Goal: Task Accomplishment & Management: Complete application form

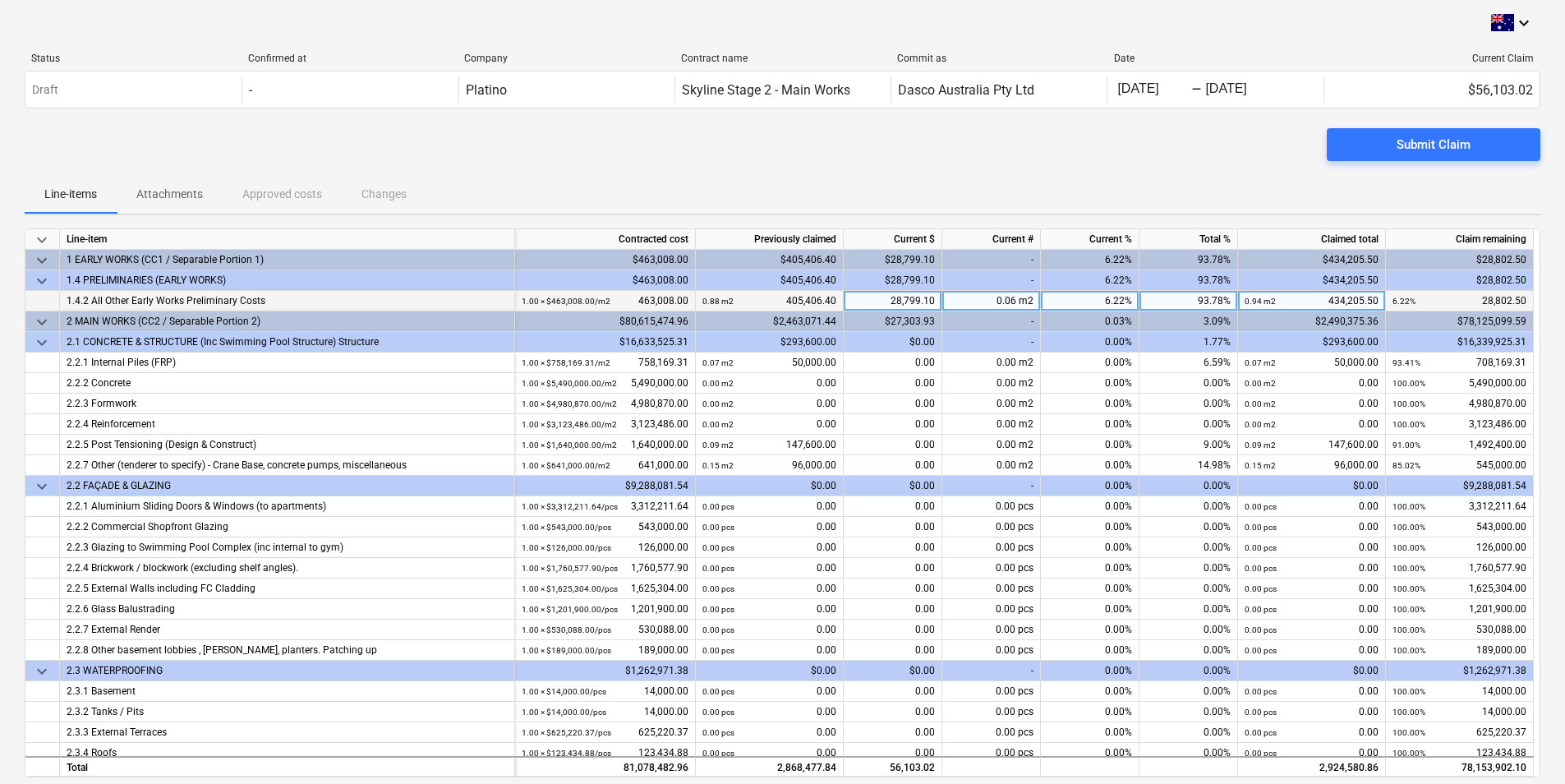
click at [1207, 304] on div "93.78%" at bounding box center [1188, 301] width 99 height 21
type input "100"
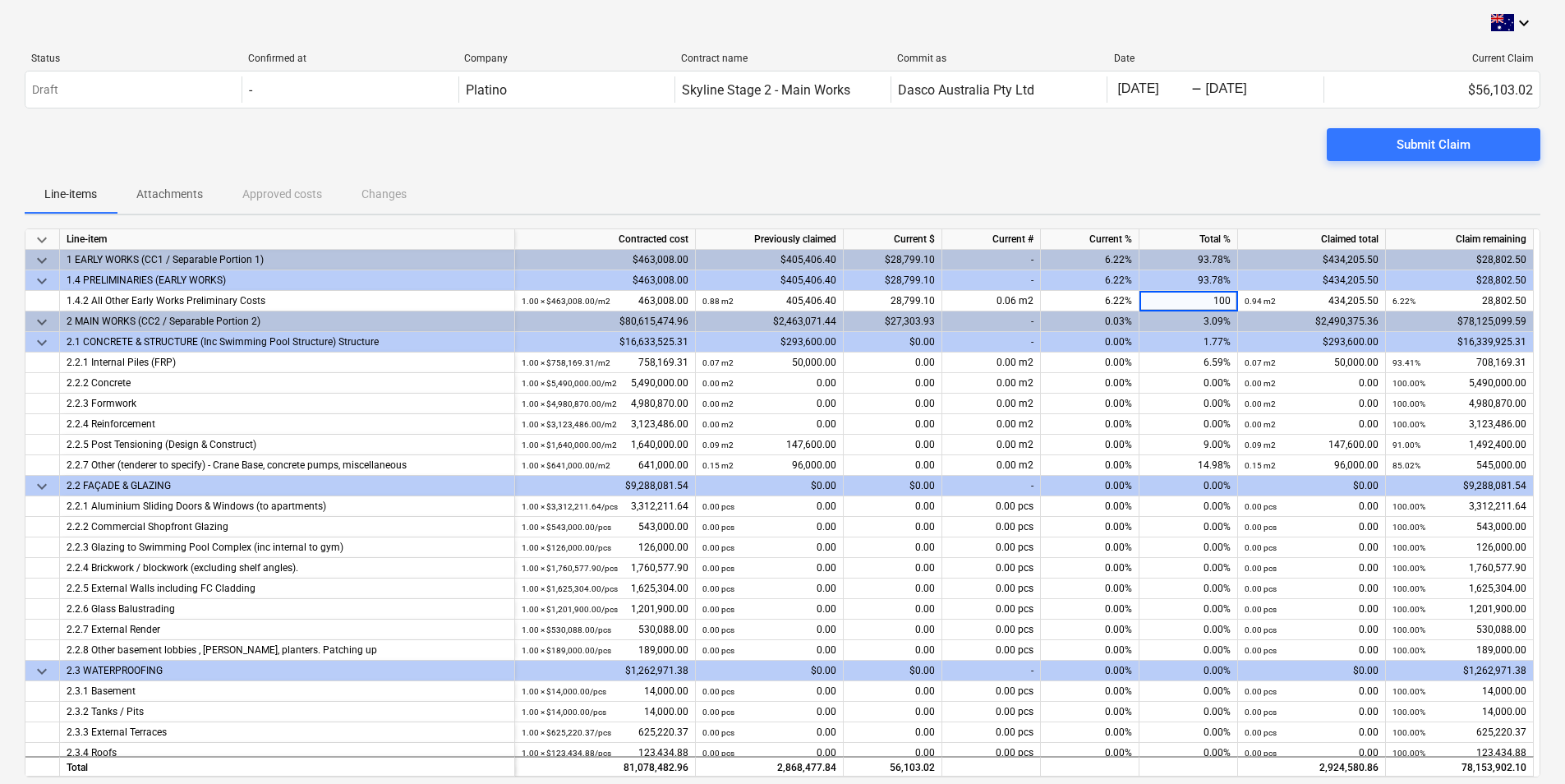
click at [1197, 151] on div "Submit Claim" at bounding box center [782, 152] width 1516 height 46
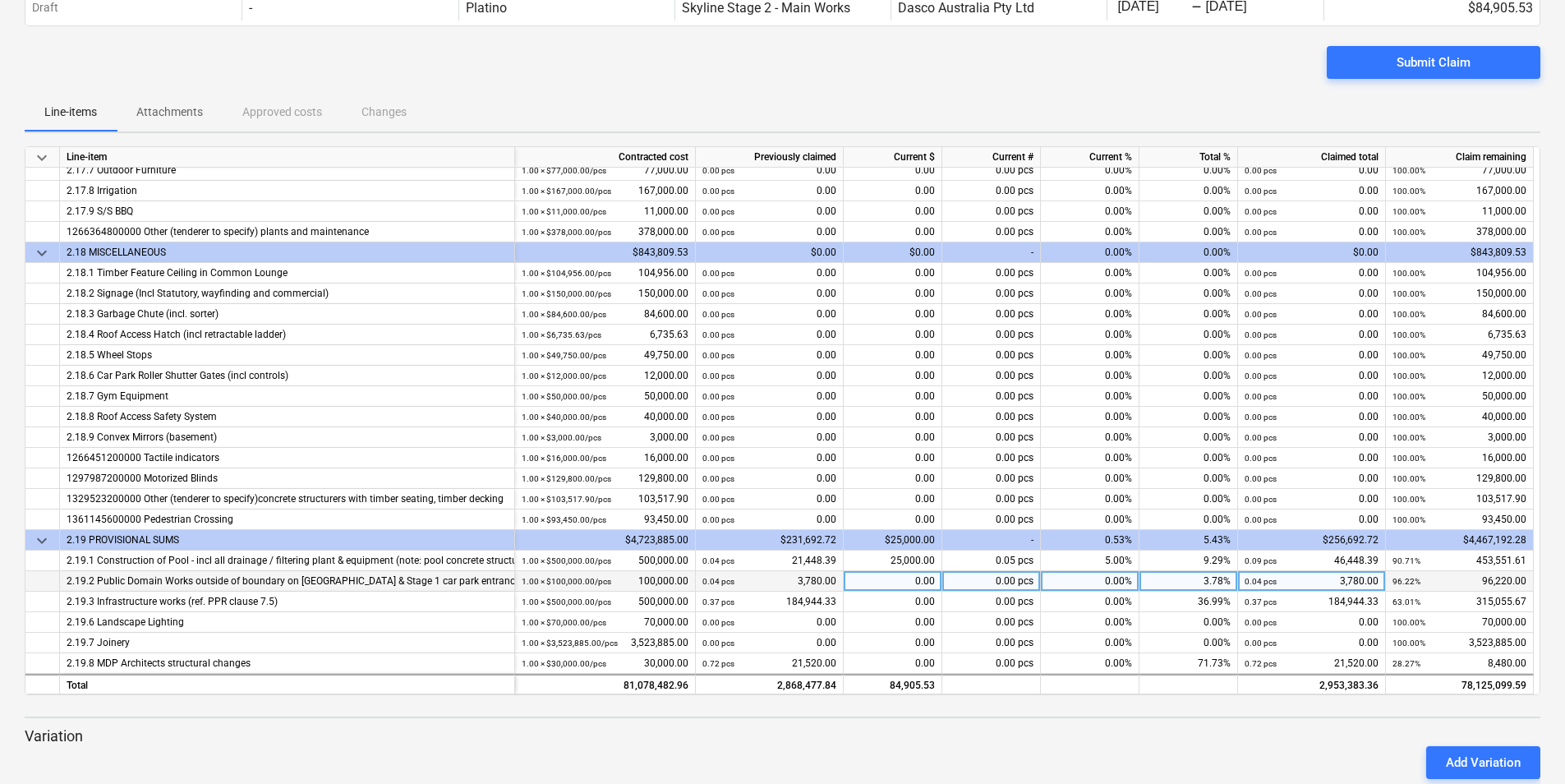
scroll to position [2739, 0]
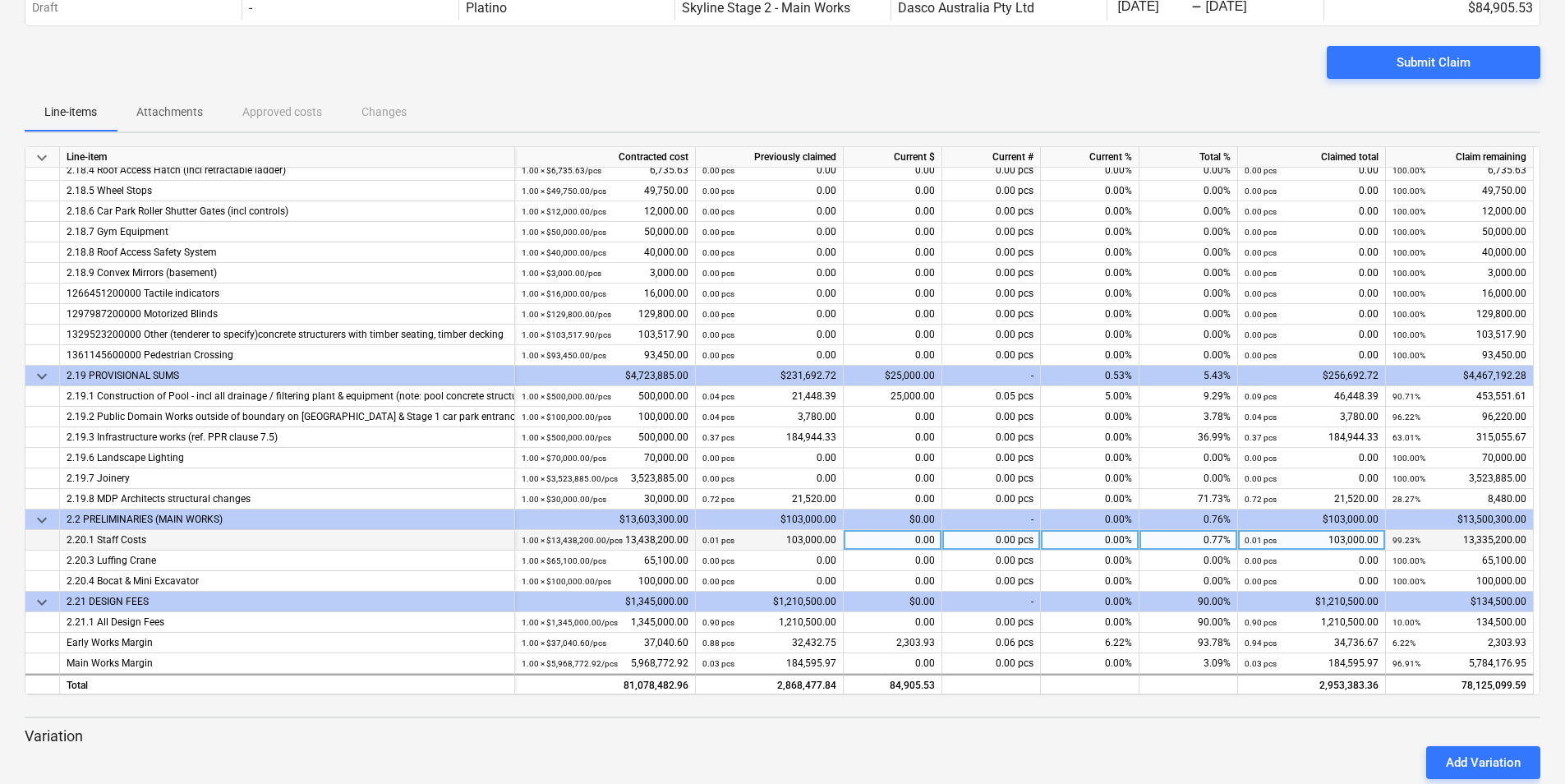
click at [892, 538] on div "0.00" at bounding box center [893, 540] width 99 height 21
click at [918, 543] on div "0.00" at bounding box center [893, 540] width 99 height 21
type input "60735"
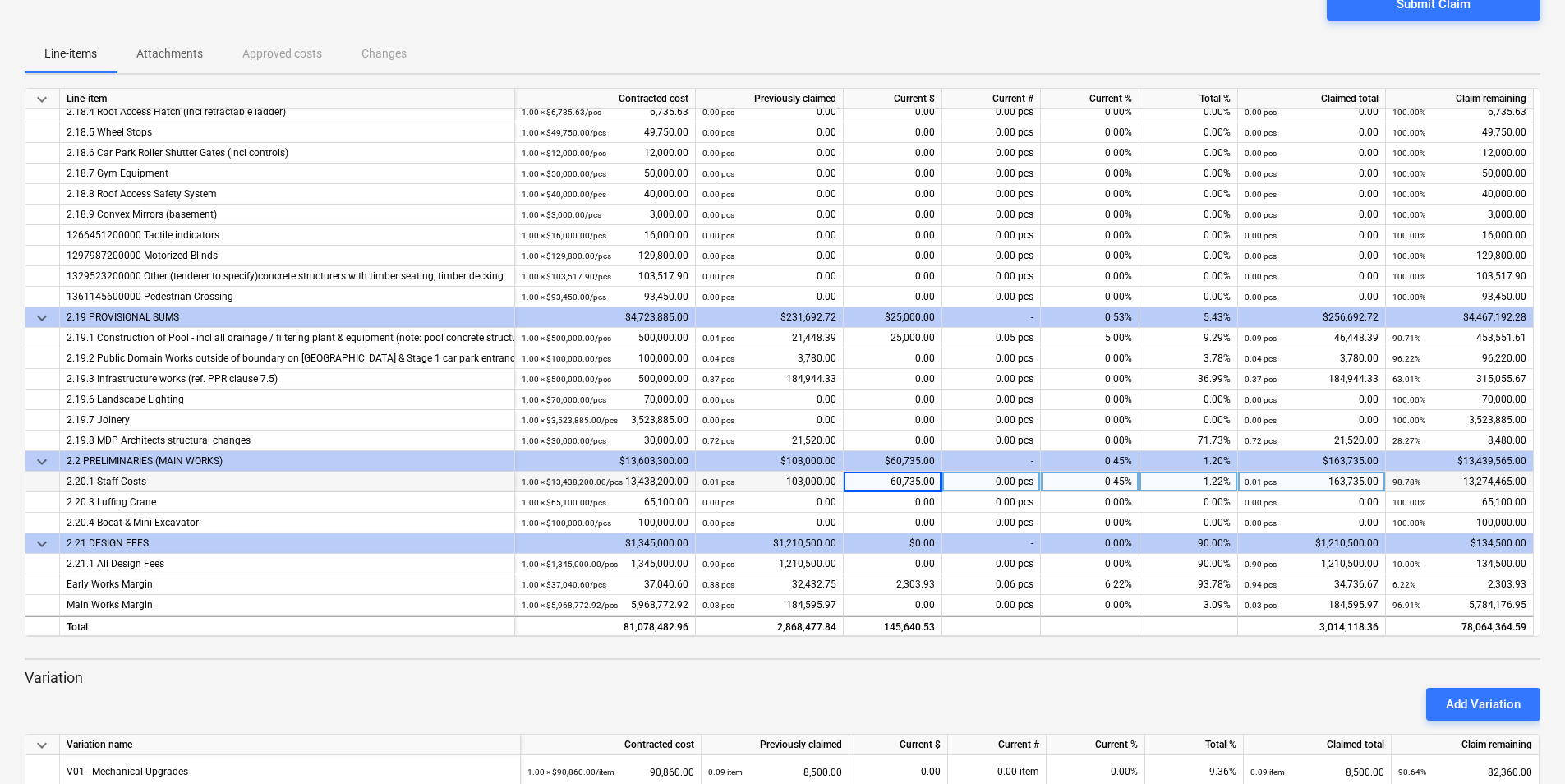
scroll to position [164, 0]
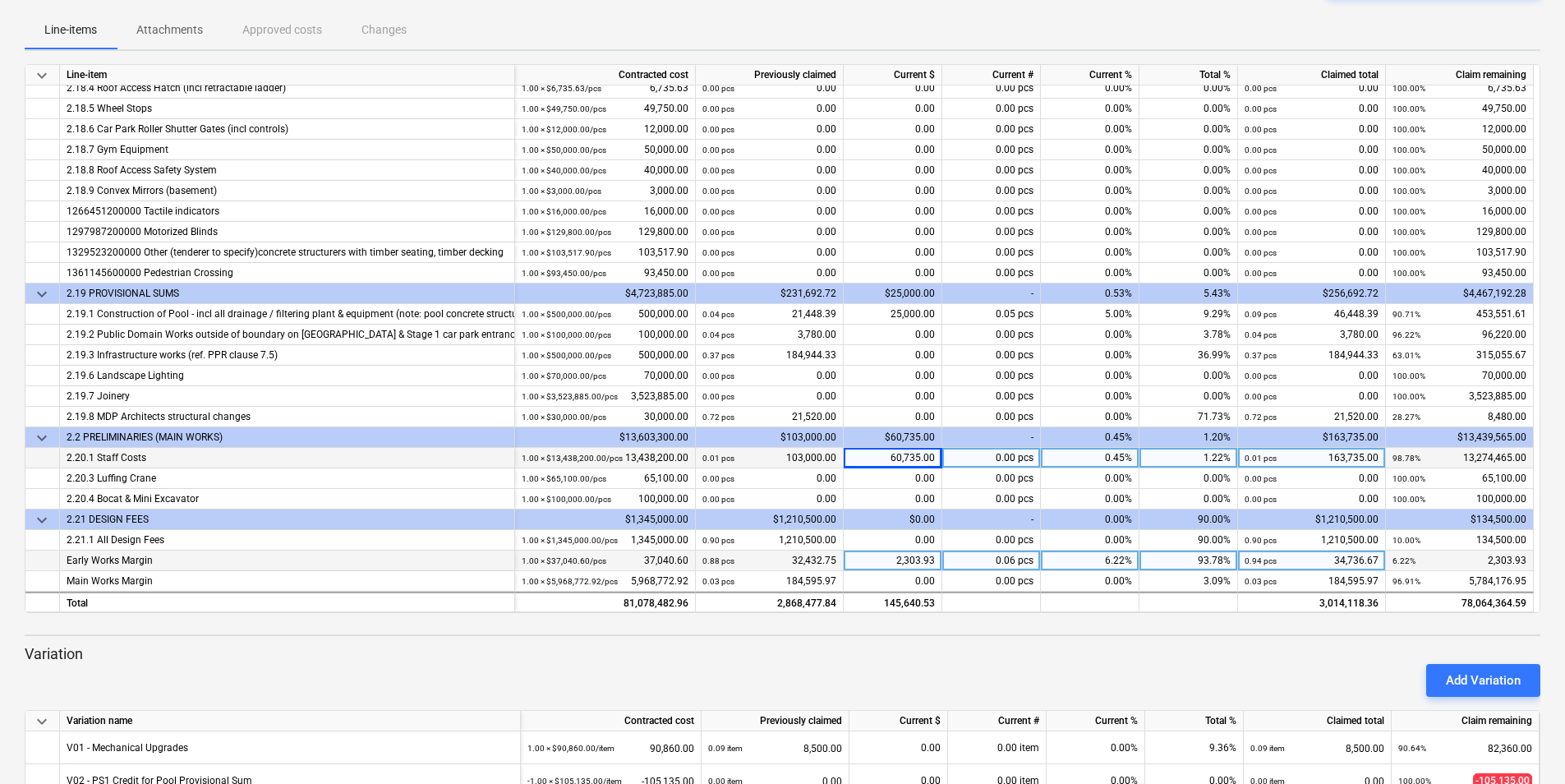
click at [891, 563] on div "2,303.93" at bounding box center [893, 560] width 99 height 21
type input "0"
click at [903, 453] on div "60,735.00" at bounding box center [893, 458] width 99 height 21
type input "0"
click at [996, 566] on div "0.00 pcs" at bounding box center [991, 560] width 99 height 21
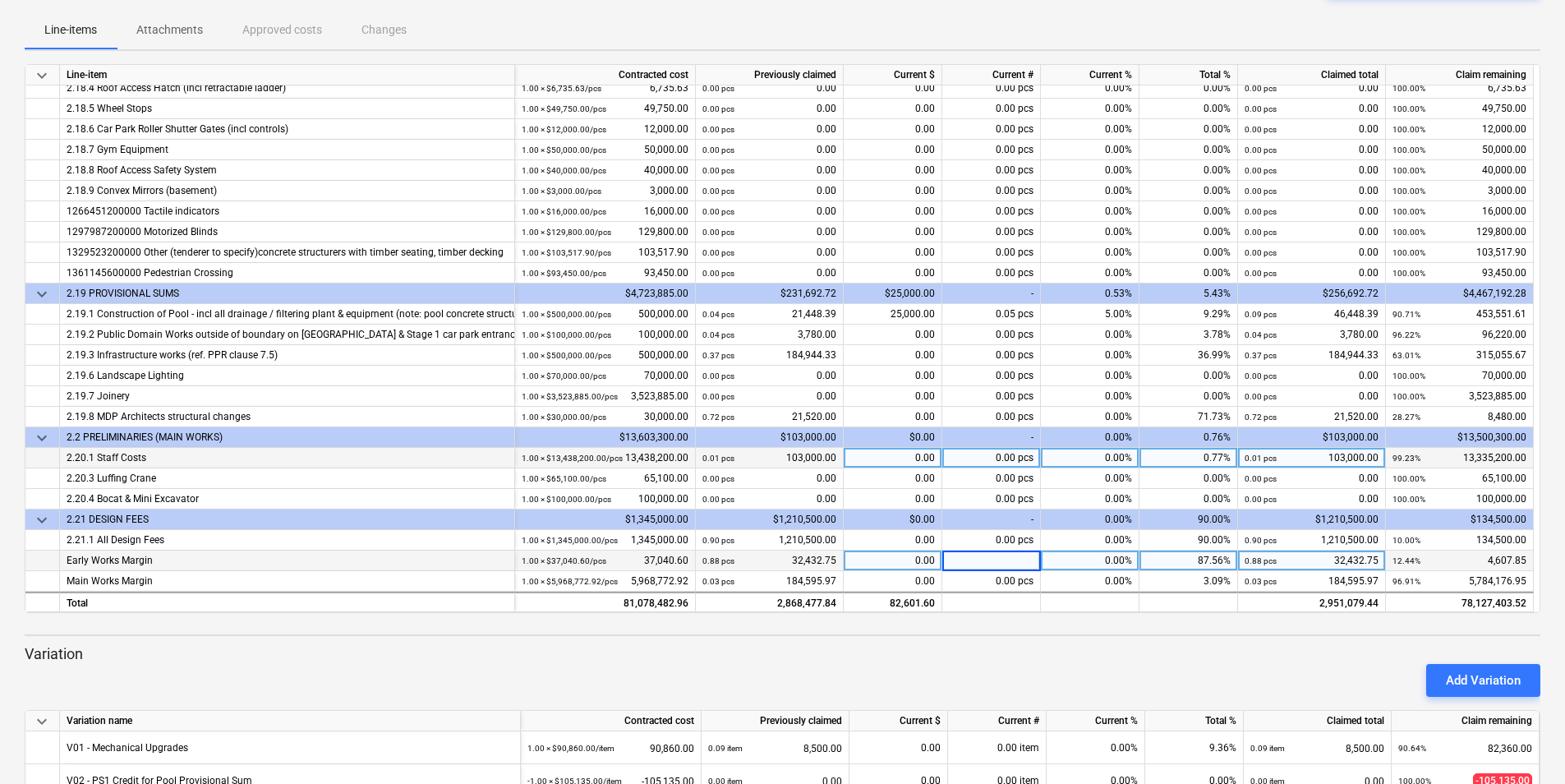
click at [1211, 563] on div "87.56%" at bounding box center [1188, 560] width 99 height 21
type input "100"
click at [1164, 631] on div "keyboard_arrow_down Line-item Contracted cost Previously claimed Current $ Curr…" at bounding box center [782, 565] width 1516 height 1003
click at [913, 459] on div "0.00" at bounding box center [893, 458] width 99 height 21
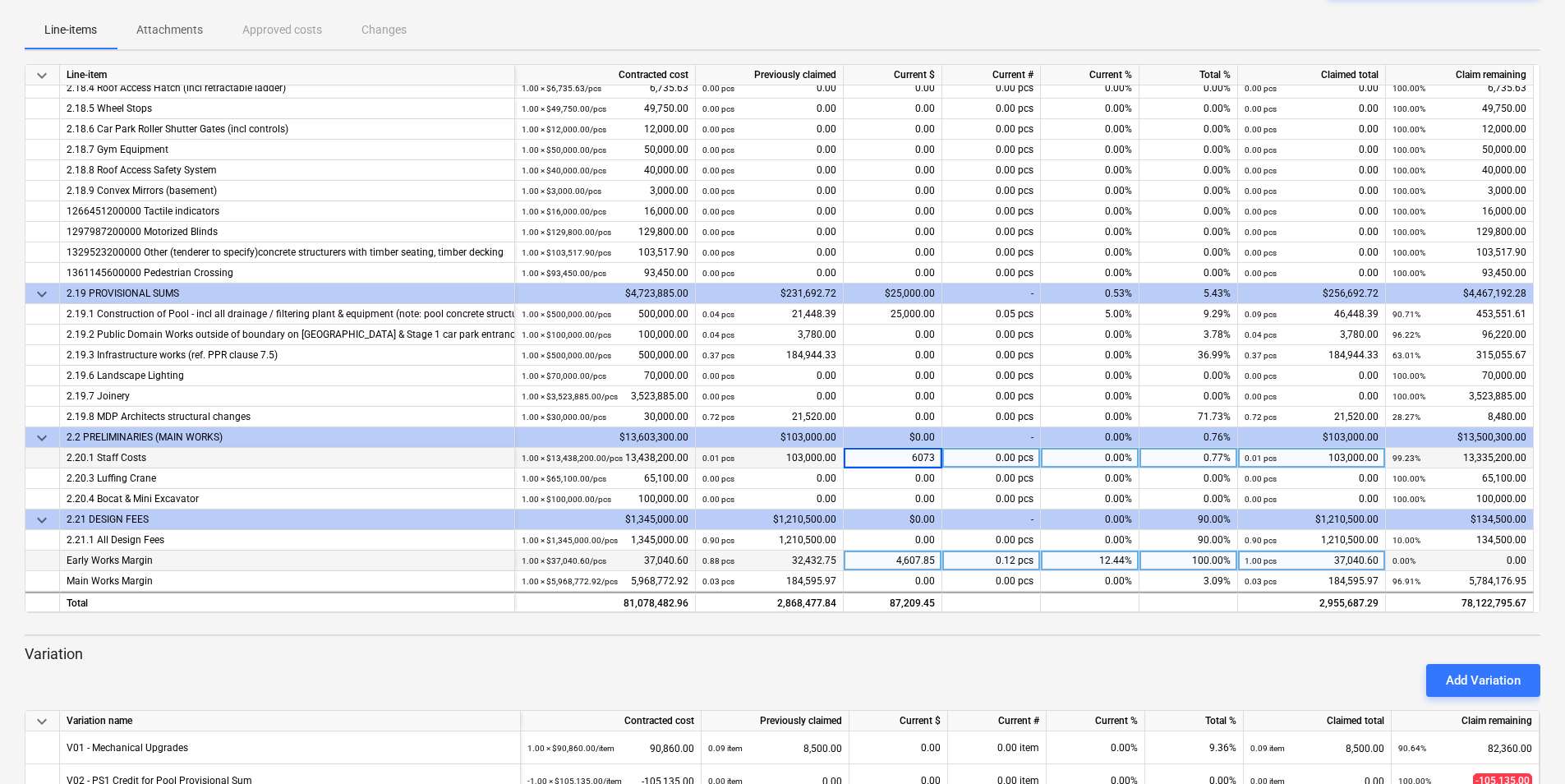
type input "60735"
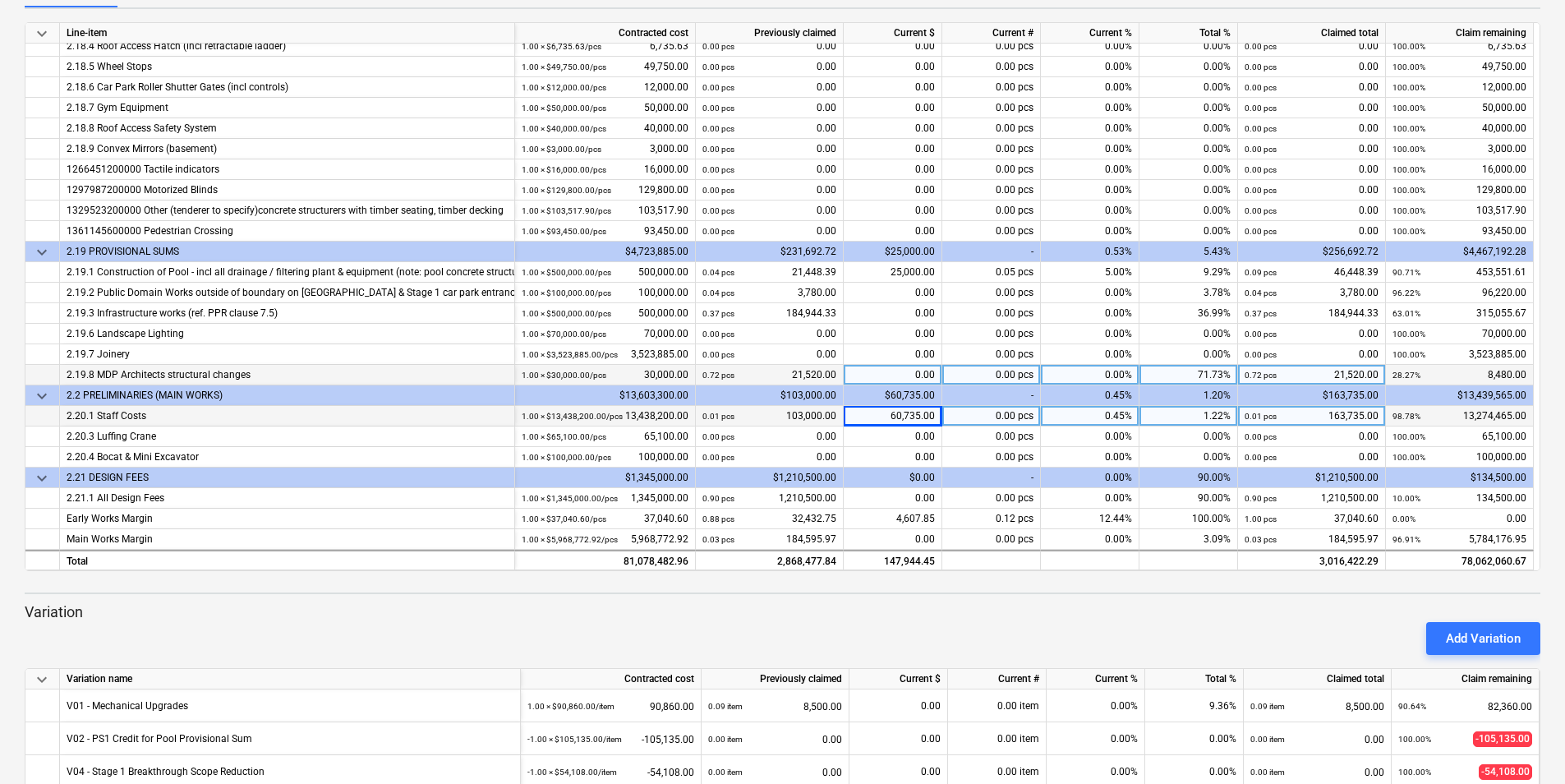
scroll to position [247, 0]
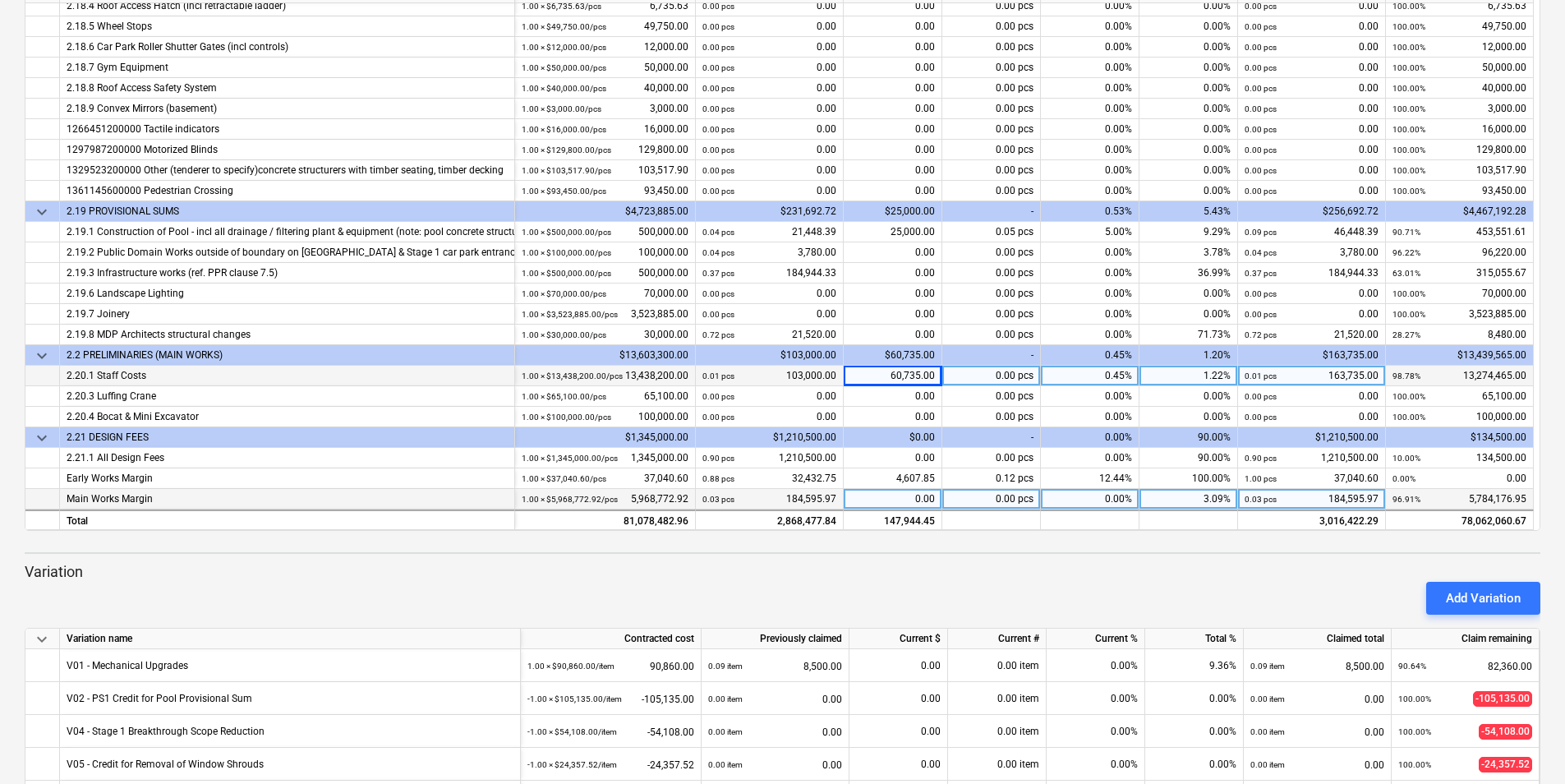
click at [1093, 501] on div "0.00%" at bounding box center [1090, 498] width 99 height 21
type input "0.10"
click at [999, 589] on div "Add Variation" at bounding box center [782, 599] width 1529 height 46
click at [1124, 502] on div "0.10%" at bounding box center [1090, 498] width 99 height 21
type input "0.111"
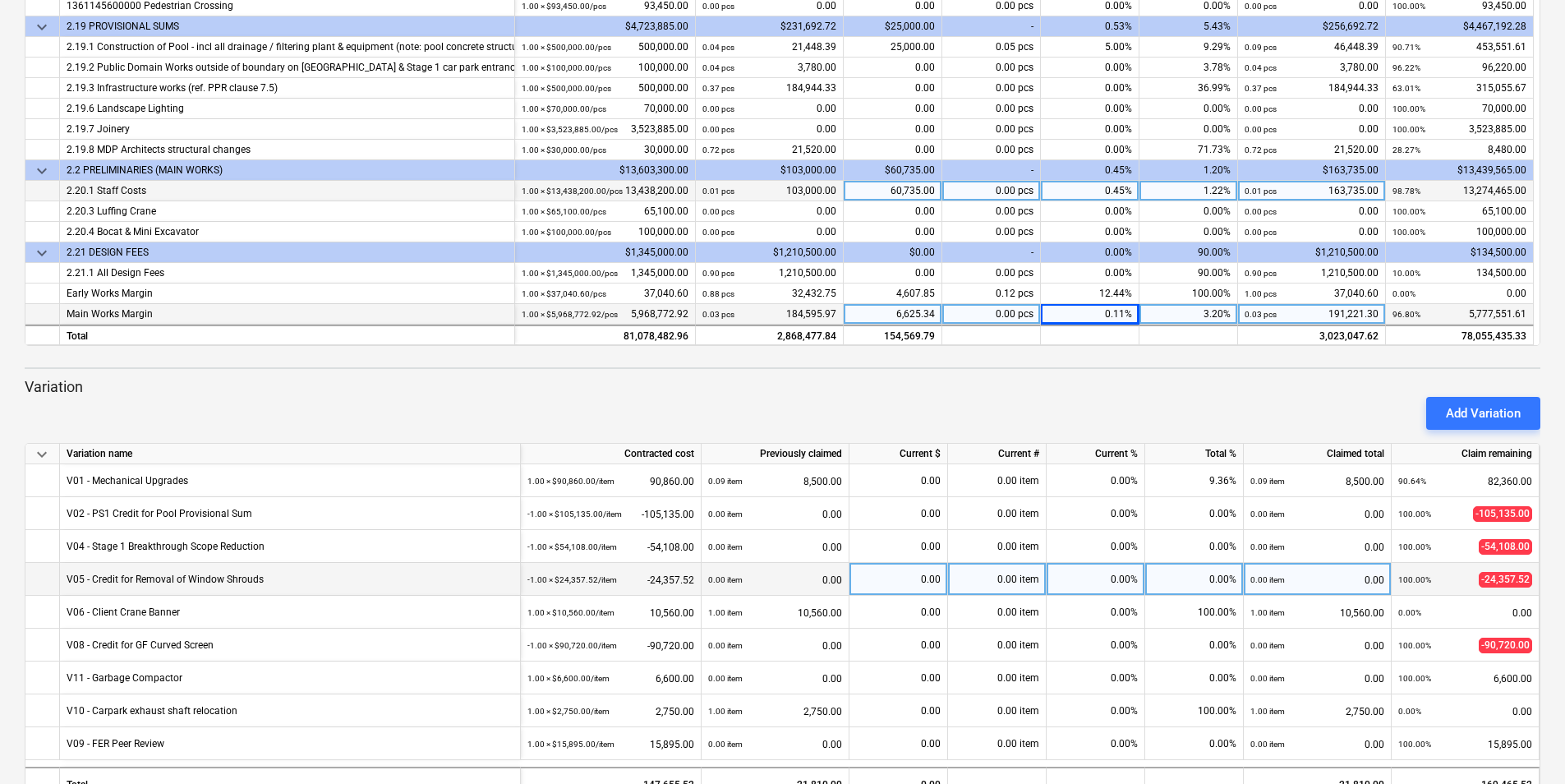
scroll to position [392, 0]
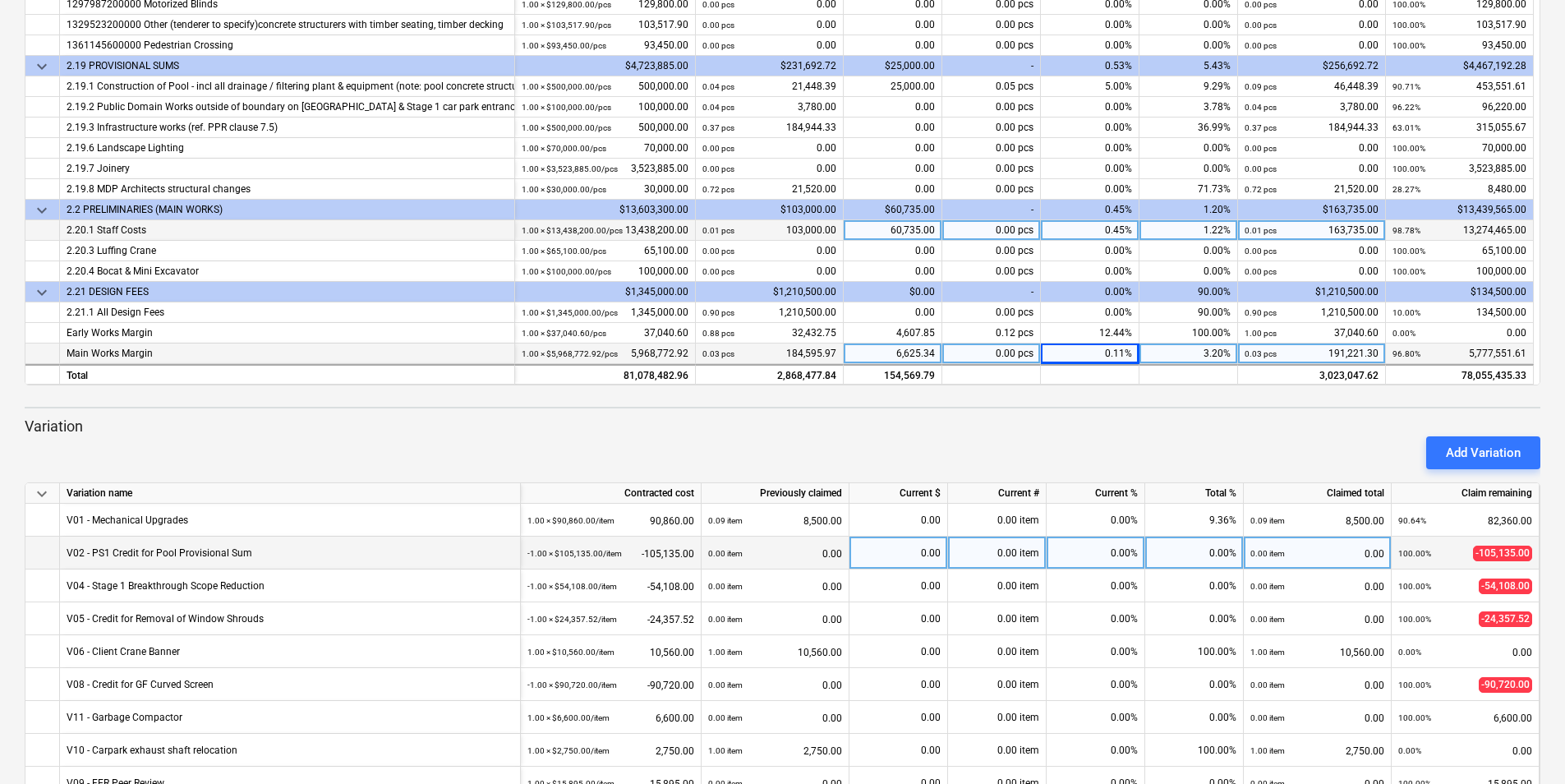
click at [1222, 553] on div "0.00%" at bounding box center [1194, 553] width 99 height 33
type input "9.29"
click at [1222, 553] on div "9.29%" at bounding box center [1194, 553] width 99 height 33
type input "0"
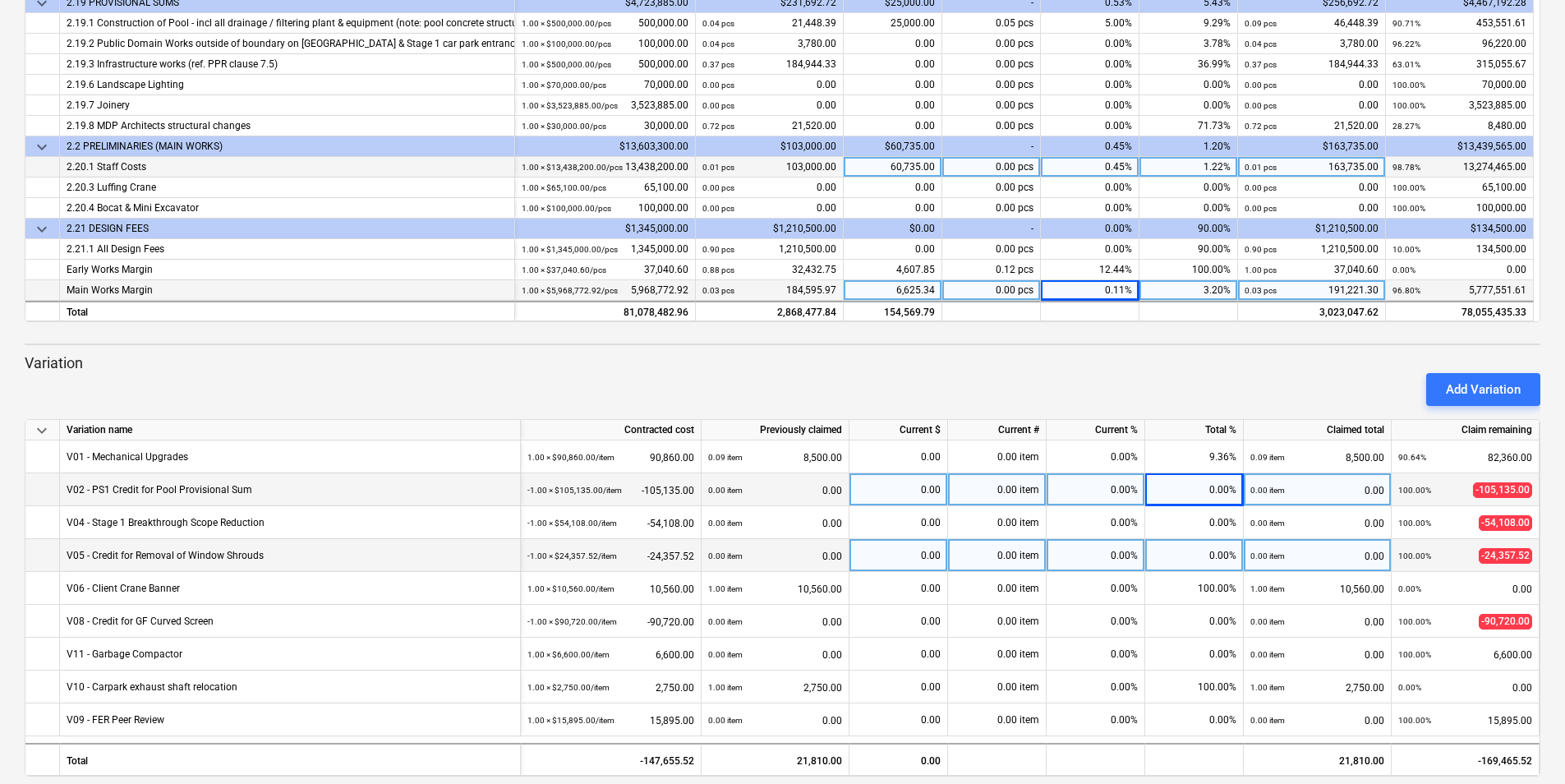
scroll to position [474, 0]
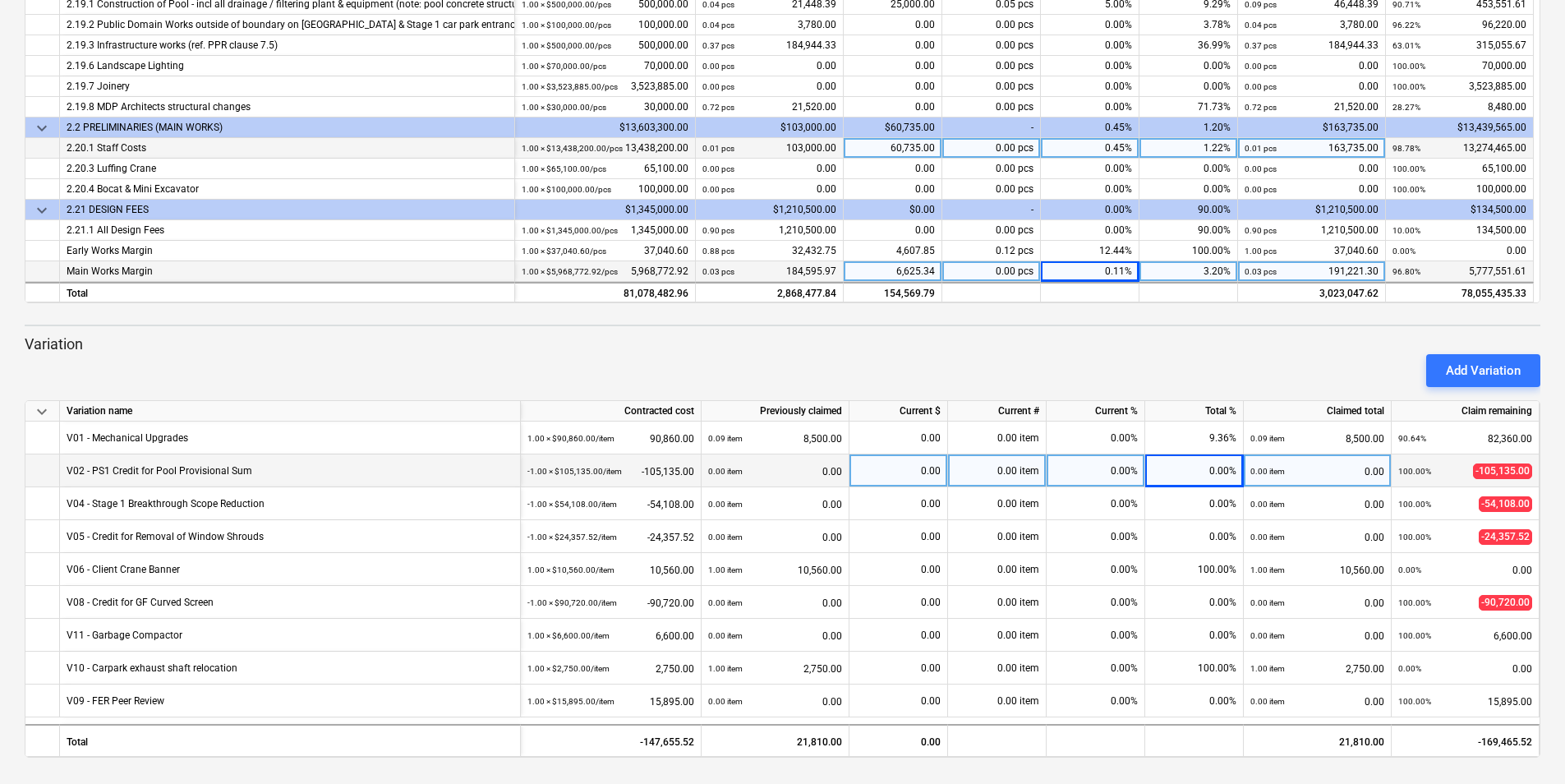
drag, startPoint x: 1152, startPoint y: 334, endPoint x: 1151, endPoint y: 342, distance: 8.1
click at [1151, 342] on p "Variation" at bounding box center [782, 344] width 1516 height 20
click at [898, 142] on div "60,735.00" at bounding box center [893, 148] width 99 height 21
click at [882, 139] on div "keyboard_arrow_down Line-item Contracted cost Previously claimed Current $ Curr…" at bounding box center [782, 28] width 1516 height 549
drag, startPoint x: 882, startPoint y: 139, endPoint x: 891, endPoint y: 140, distance: 9.1
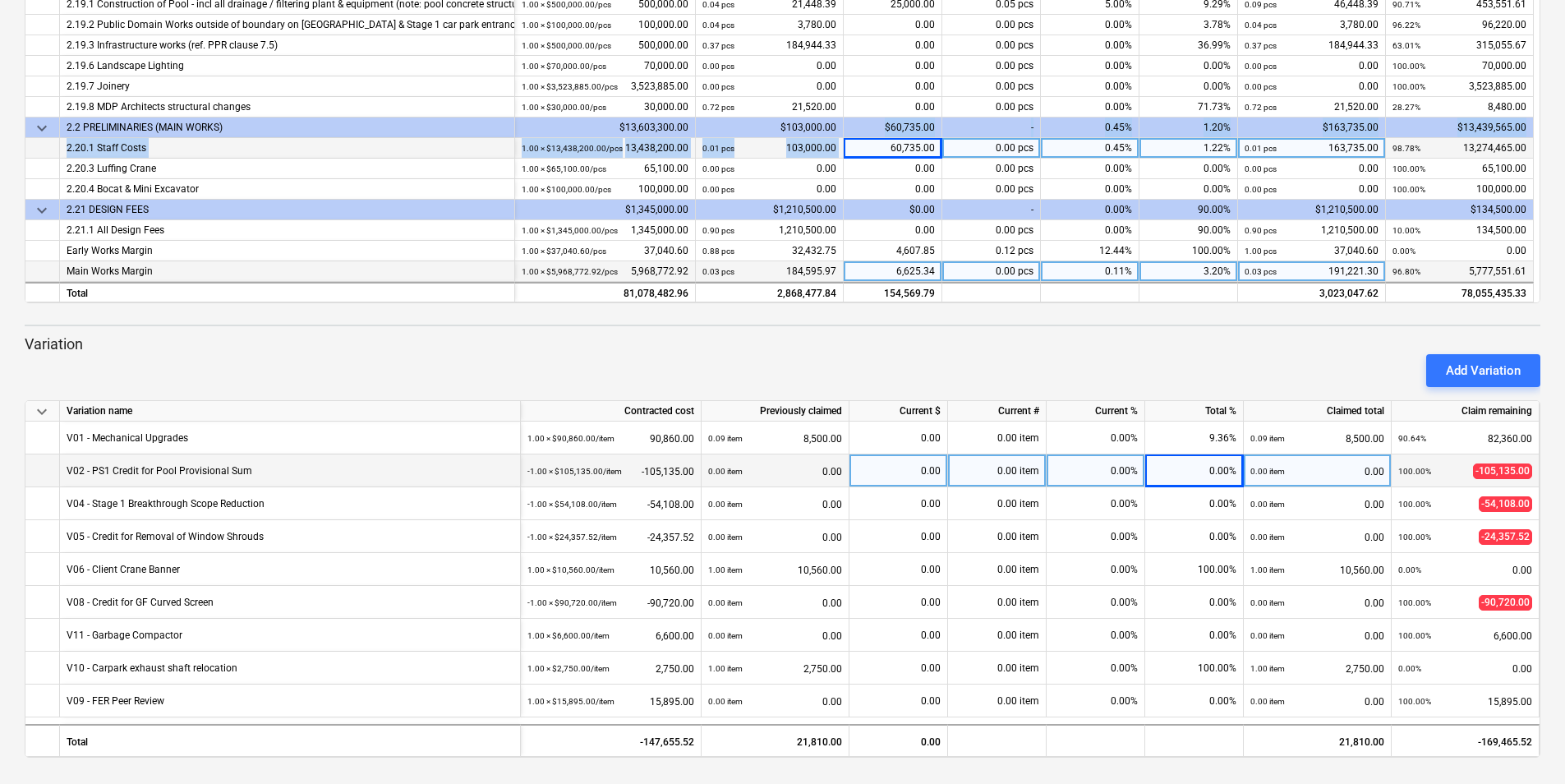
click at [891, 140] on div "60,735.00" at bounding box center [893, 148] width 99 height 21
type input "147788"
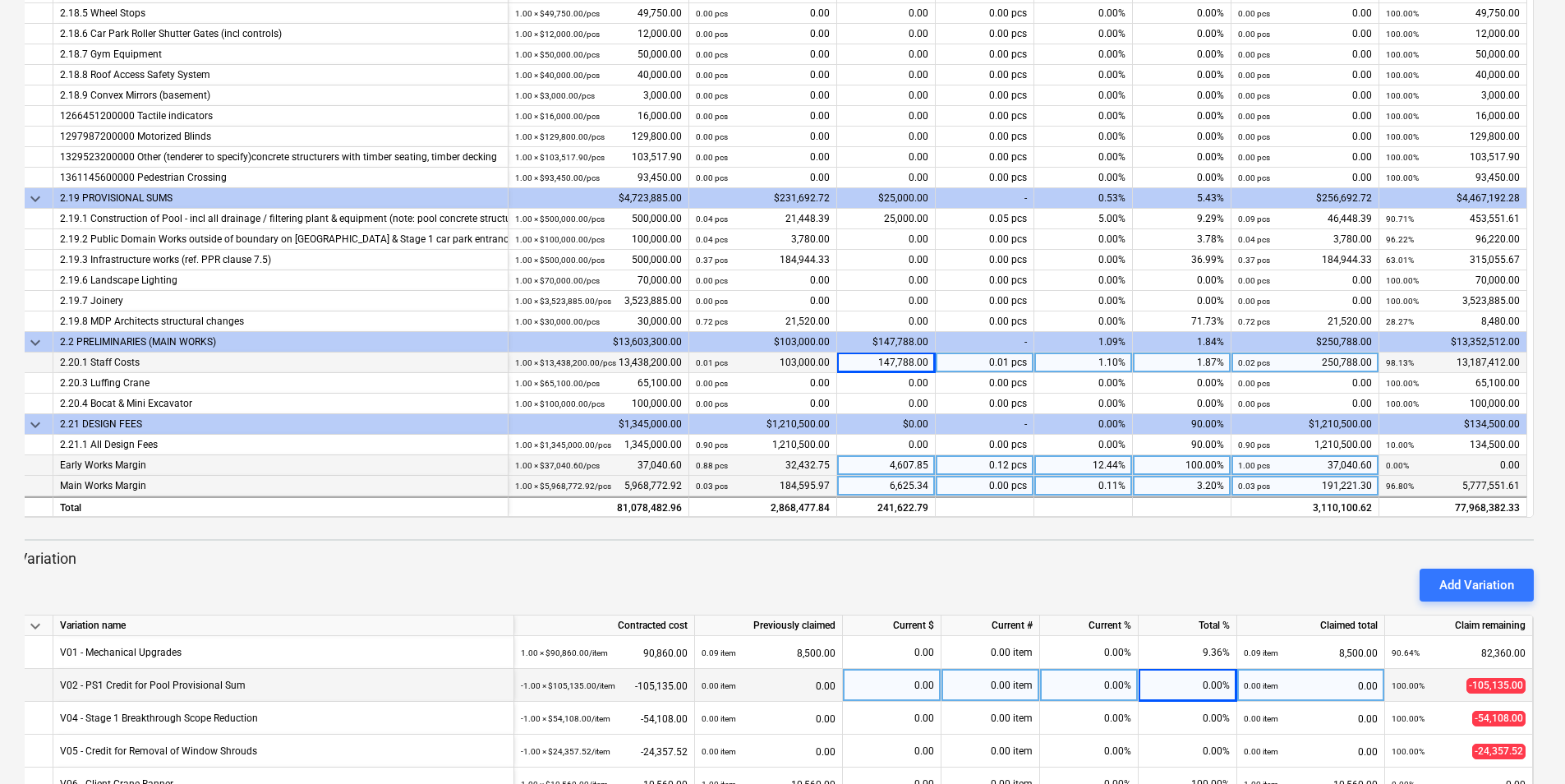
scroll to position [329, 0]
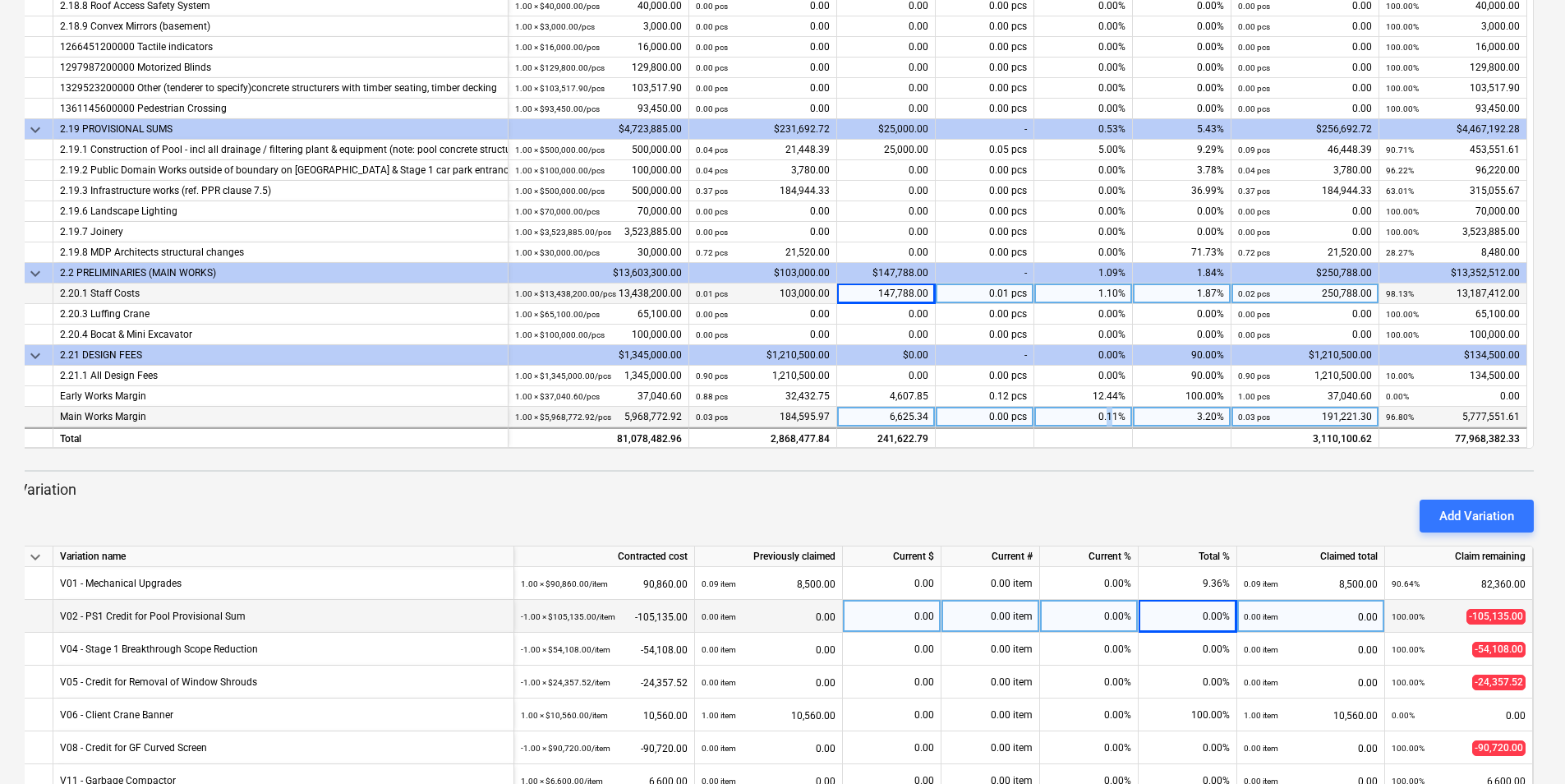
click at [1110, 419] on div "0.11%" at bounding box center [1083, 416] width 99 height 21
type input "0.2"
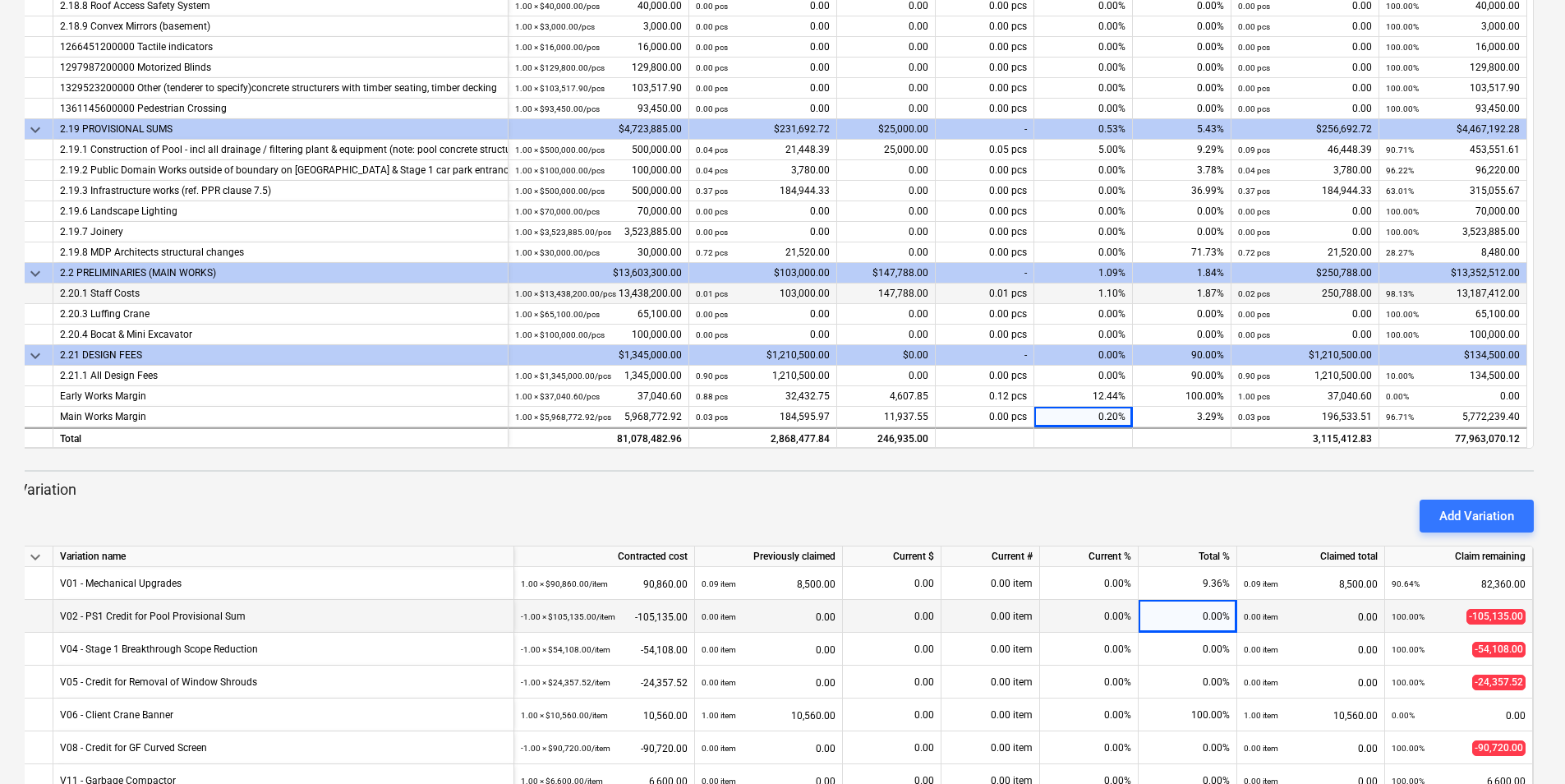
click at [1126, 519] on div "Add Variation" at bounding box center [776, 516] width 1529 height 46
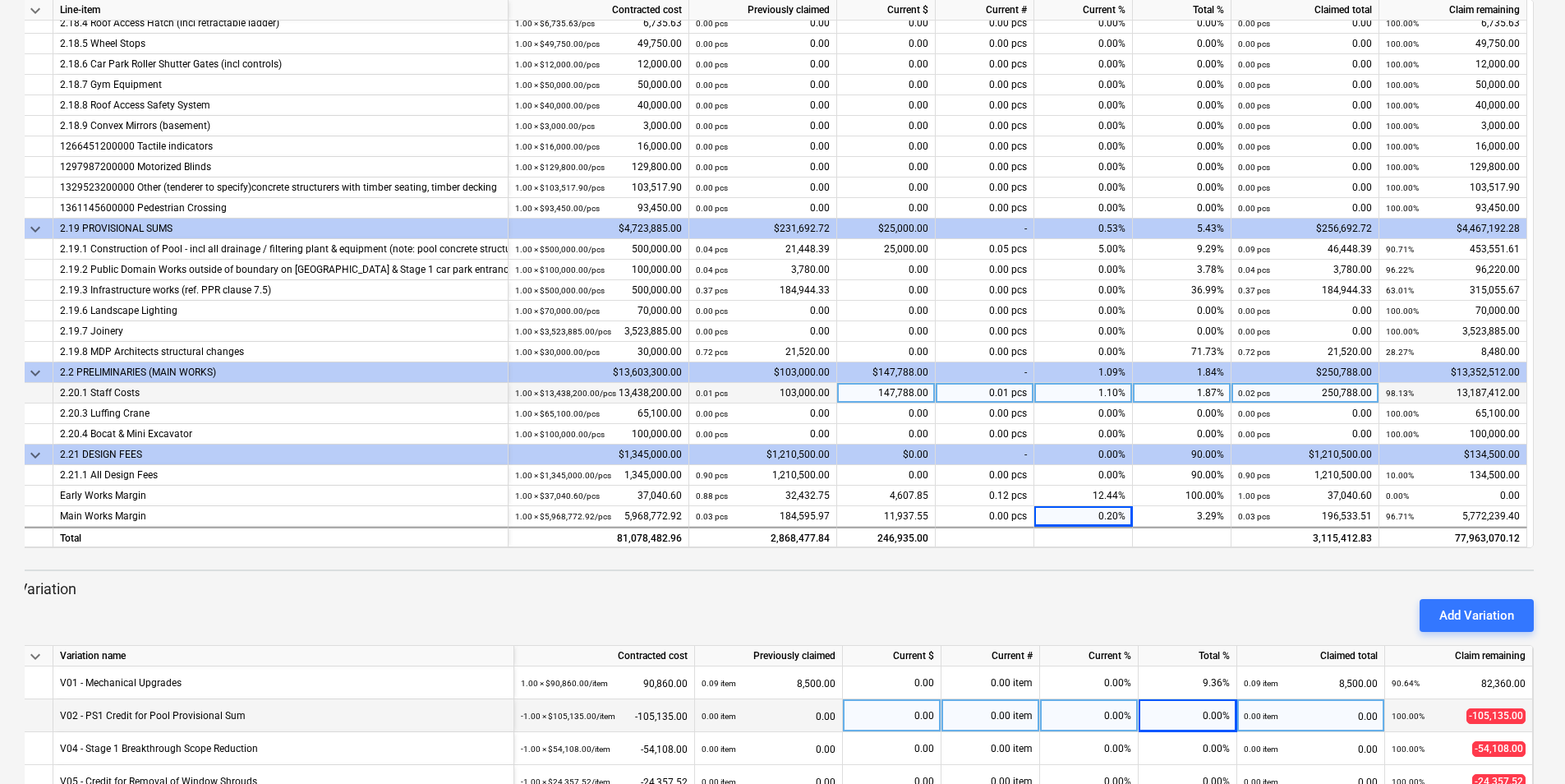
scroll to position [474, 0]
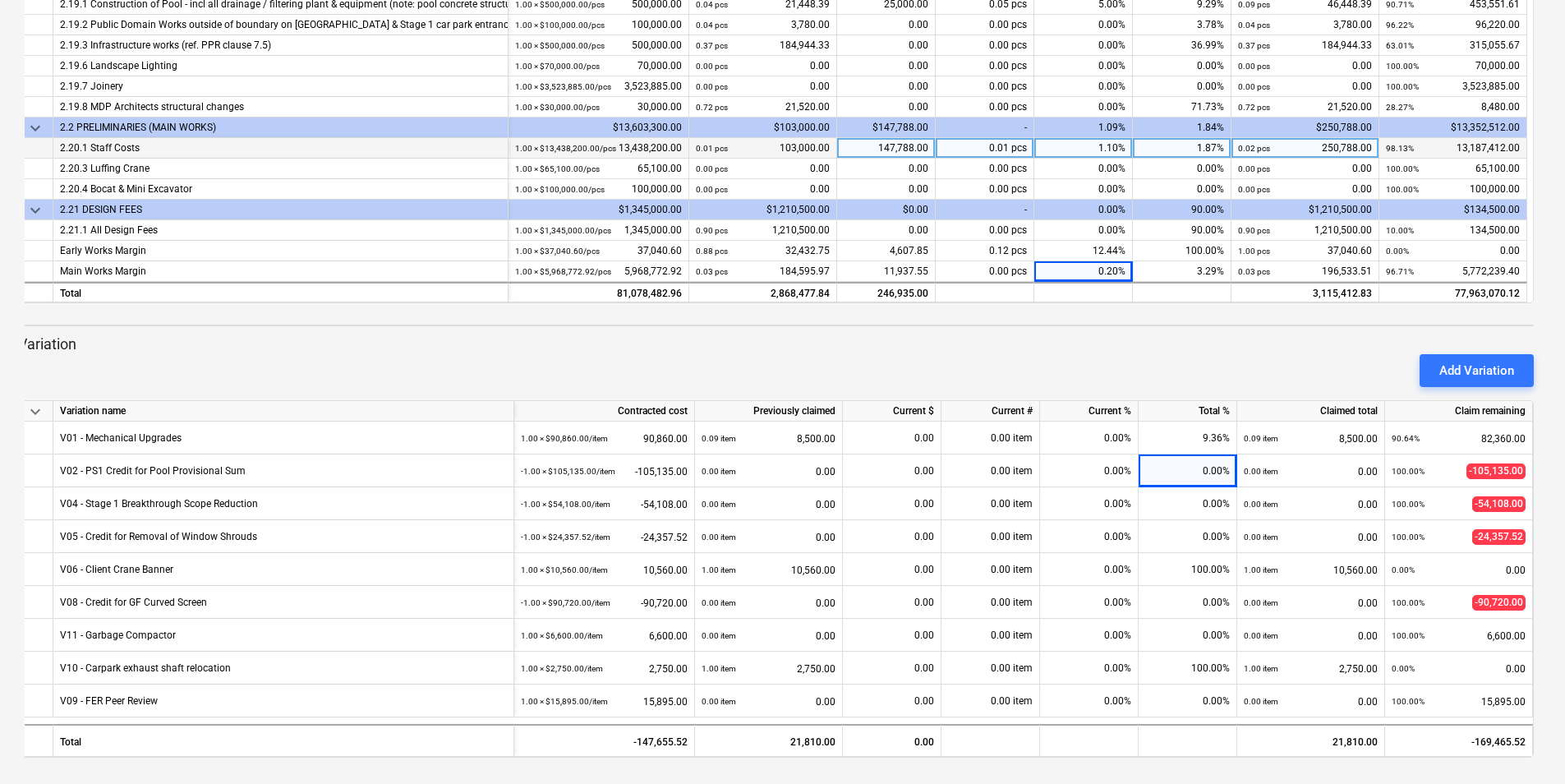
click at [995, 354] on div "Add Variation" at bounding box center [776, 371] width 1529 height 46
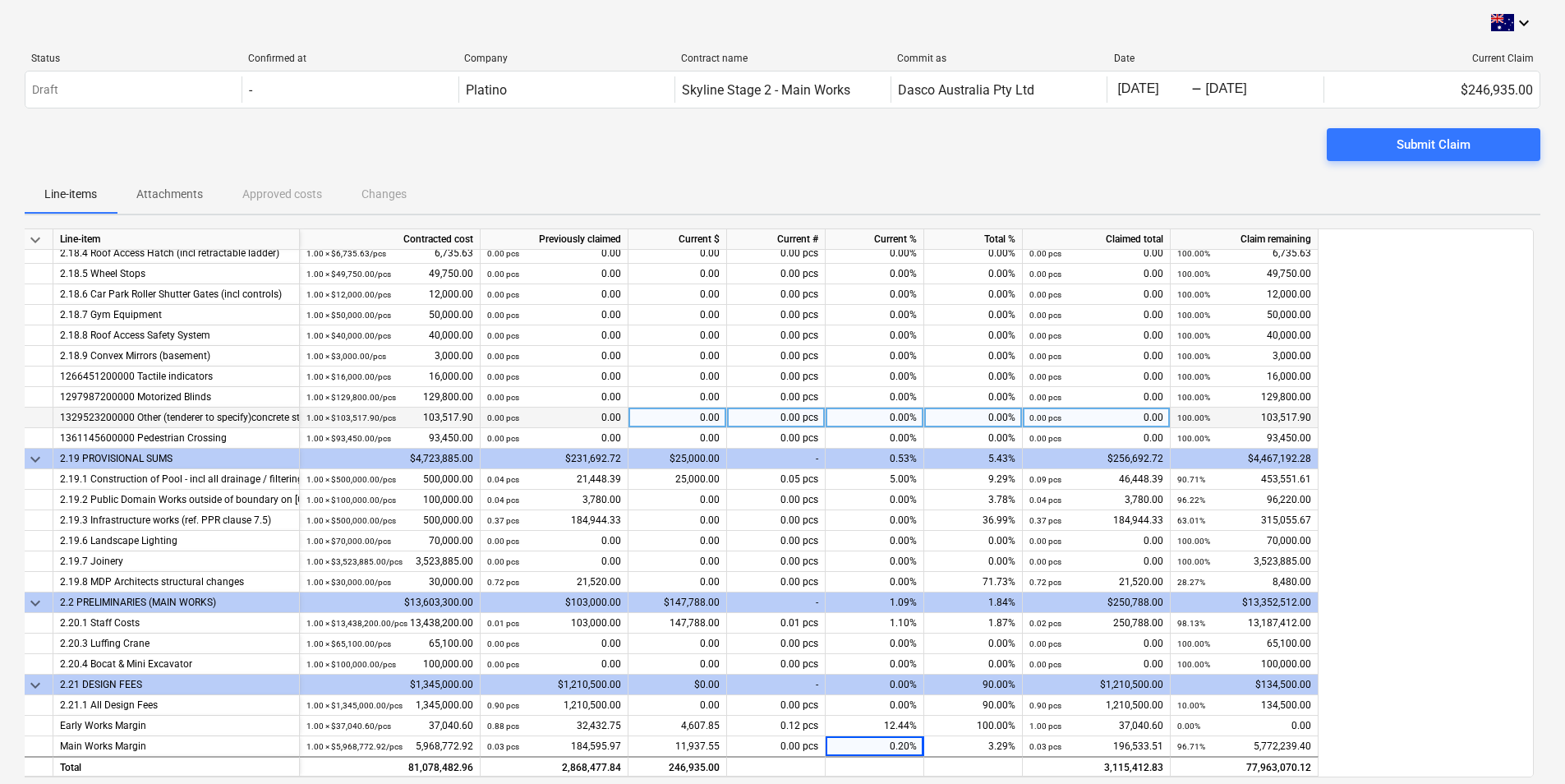
scroll to position [2739, 0]
